Goal: Task Accomplishment & Management: Complete application form

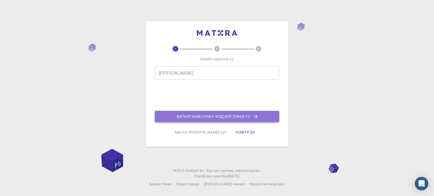
click at [196, 116] on font "Баталгаажуулах код илгээнэ үү" at bounding box center [214, 116] width 74 height 5
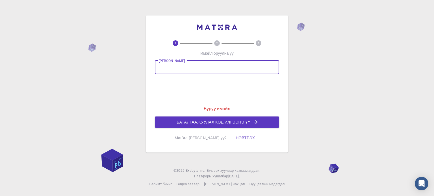
click at [189, 68] on input "[PERSON_NAME]" at bounding box center [217, 68] width 124 height 14
type input "[EMAIL_ADDRESS][DOMAIN_NAME]"
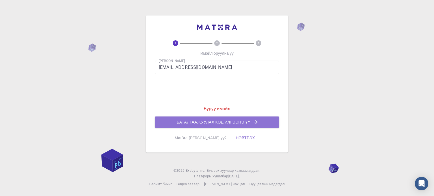
click at [214, 120] on font "Баталгаажуулах код илгээнэ үү" at bounding box center [214, 122] width 74 height 5
